Goal: Task Accomplishment & Management: Complete application form

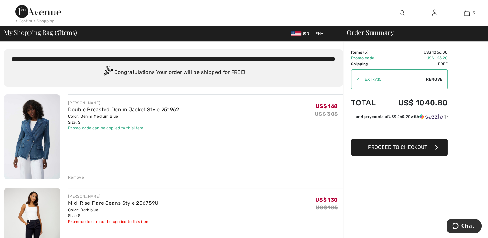
click at [435, 14] on img at bounding box center [434, 13] width 5 height 8
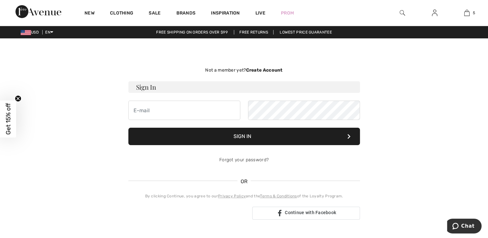
click at [262, 67] on strong "Create Account" at bounding box center [264, 69] width 37 height 5
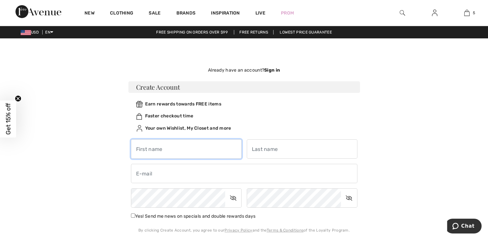
click at [146, 149] on input "text" at bounding box center [186, 148] width 111 height 19
type input "Karen"
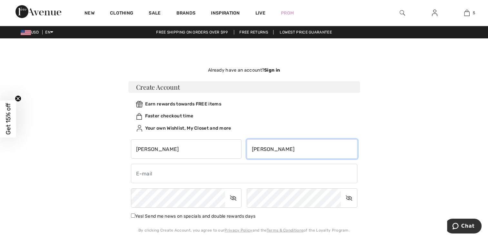
type input "Fabian"
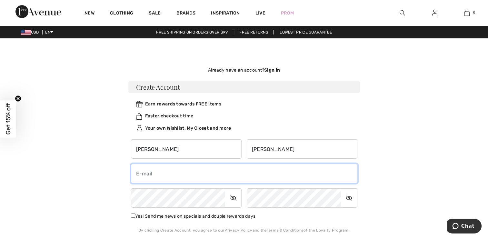
click at [144, 177] on input "email" at bounding box center [244, 173] width 227 height 19
type input "kfabian2003@twc.com"
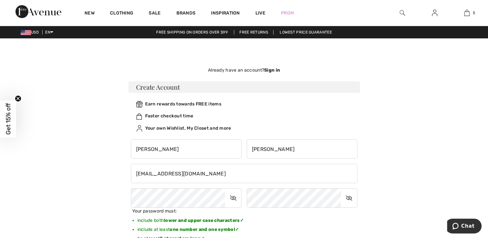
click at [230, 197] on icon at bounding box center [233, 198] width 16 height 15
click at [350, 197] on icon at bounding box center [349, 198] width 16 height 15
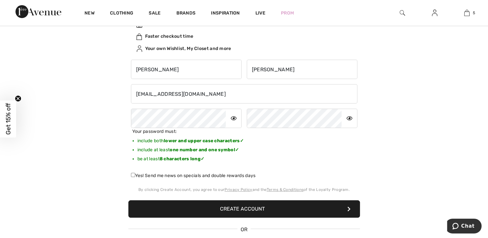
scroll to position [97, 0]
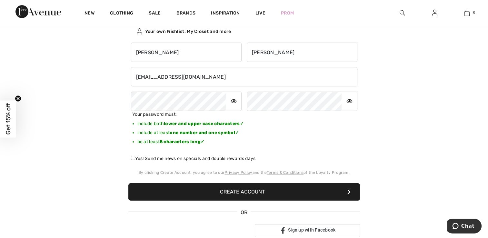
click at [132, 158] on input "Yes! Send me news on specials and double rewards days" at bounding box center [133, 158] width 4 height 4
checkbox input "true"
click at [190, 196] on button "Create Account" at bounding box center [244, 191] width 232 height 17
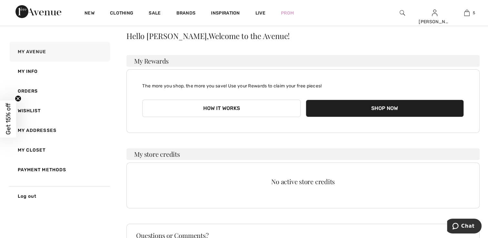
scroll to position [32, 0]
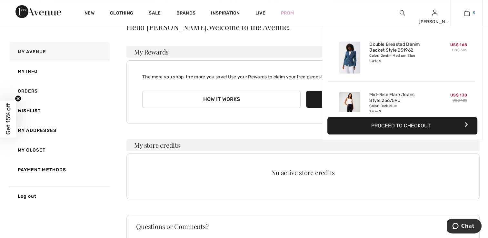
click at [465, 14] on img at bounding box center [466, 13] width 5 height 8
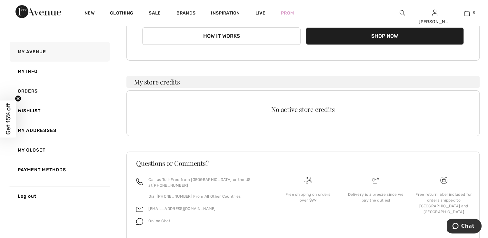
scroll to position [110, 0]
